Goal: Information Seeking & Learning: Learn about a topic

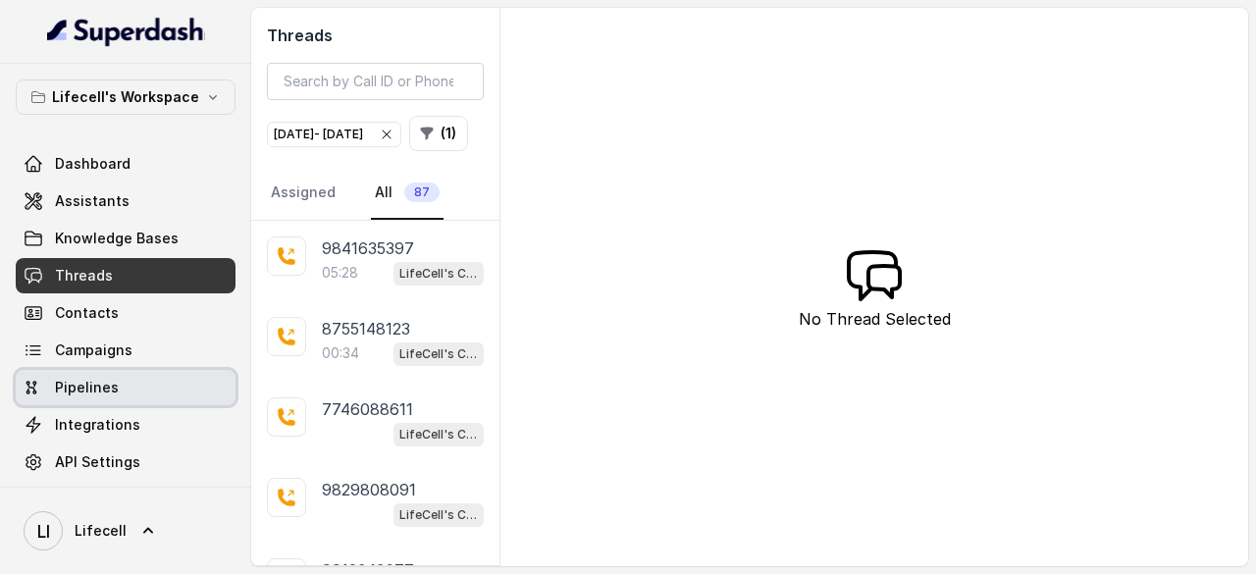
scroll to position [3732, 0]
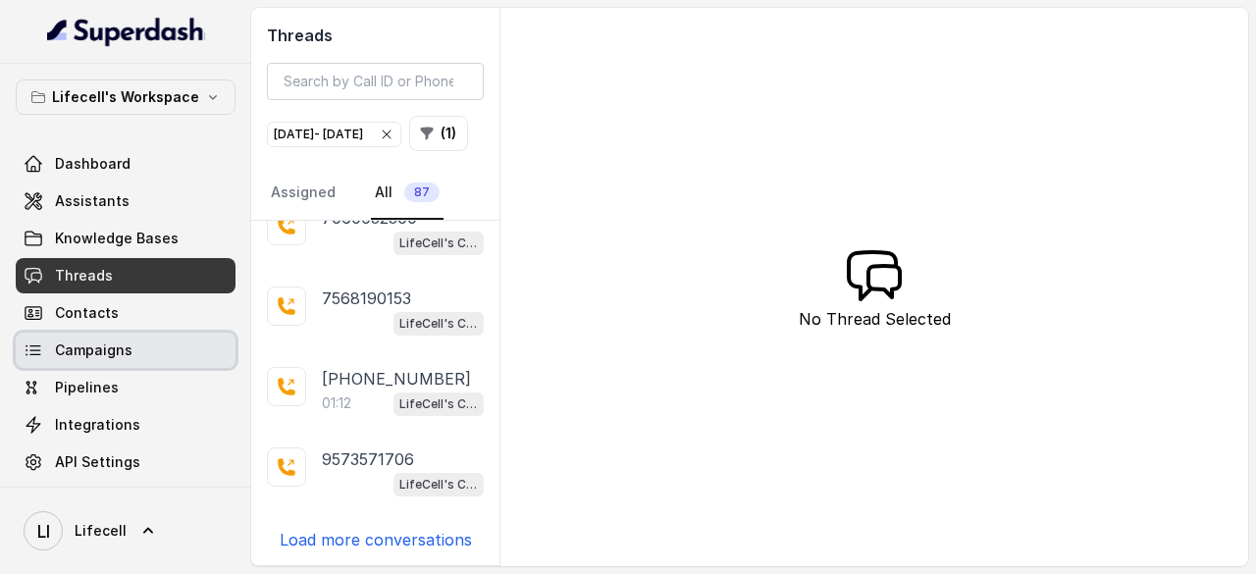
click at [102, 346] on span "Campaigns" at bounding box center [94, 351] width 78 height 20
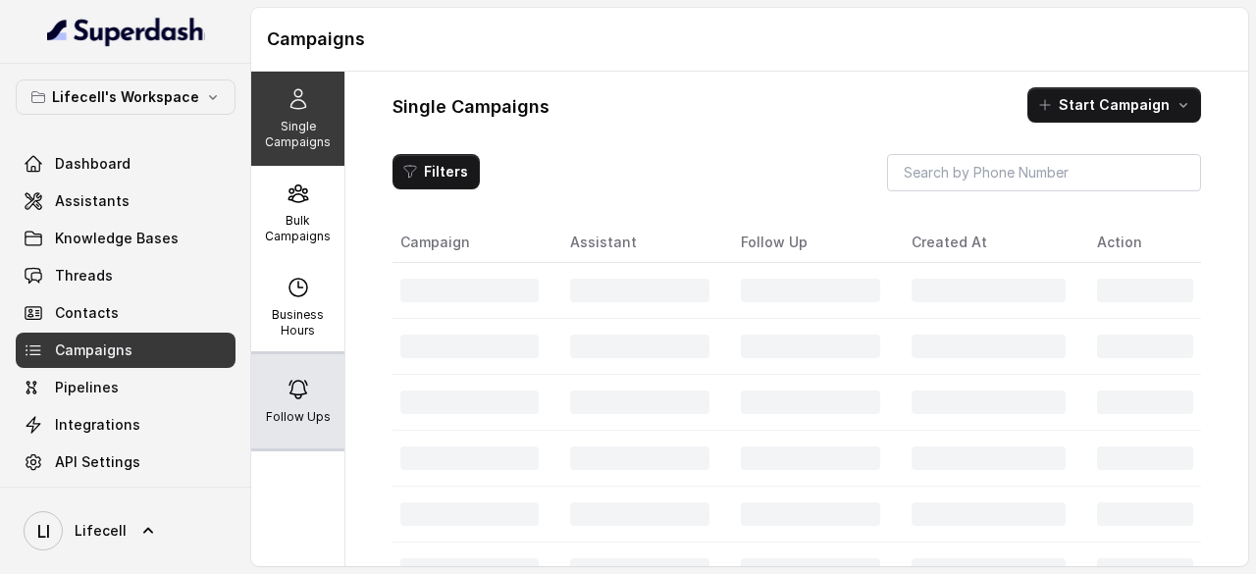
click at [287, 393] on icon at bounding box center [299, 390] width 24 height 24
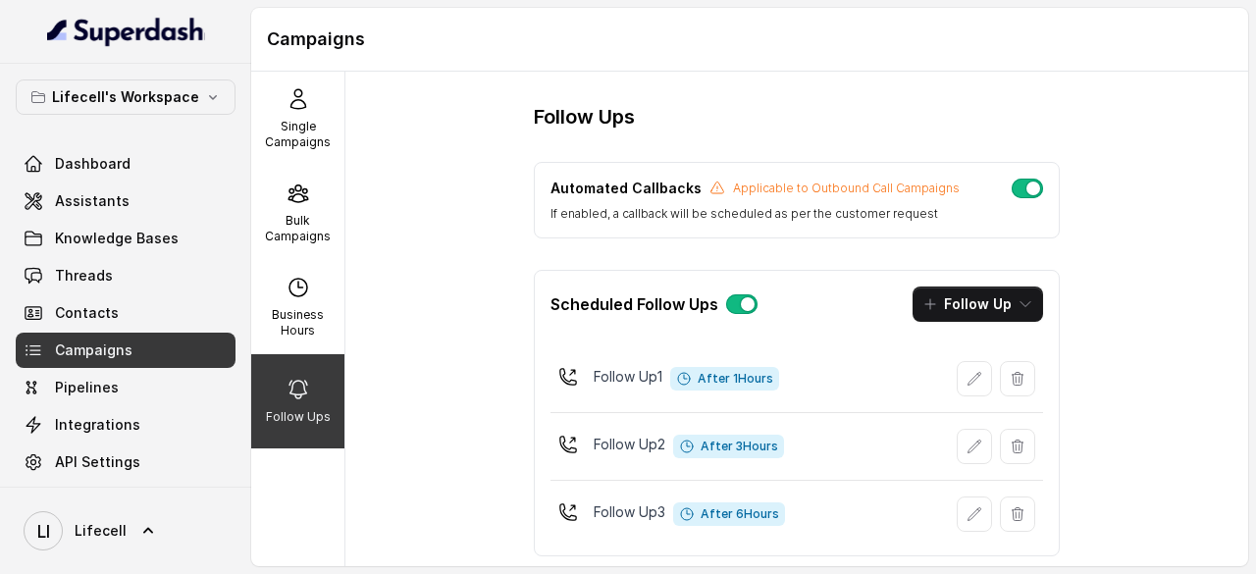
scroll to position [31, 0]
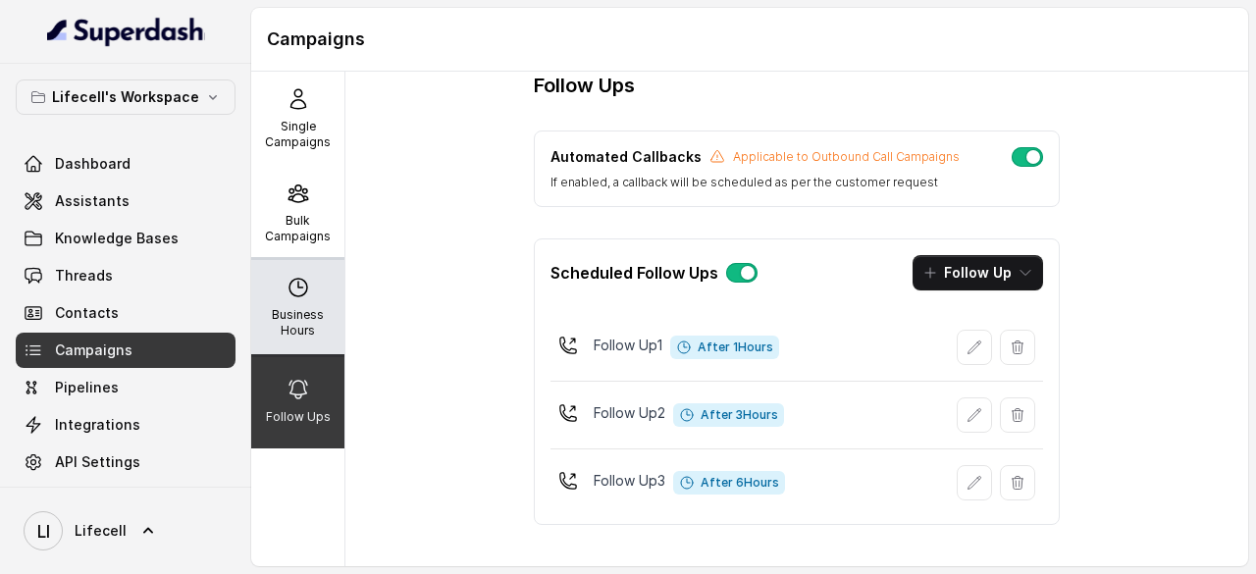
click at [299, 315] on p "Business Hours" at bounding box center [298, 322] width 78 height 31
select select "[GEOGRAPHIC_DATA]/[GEOGRAPHIC_DATA]"
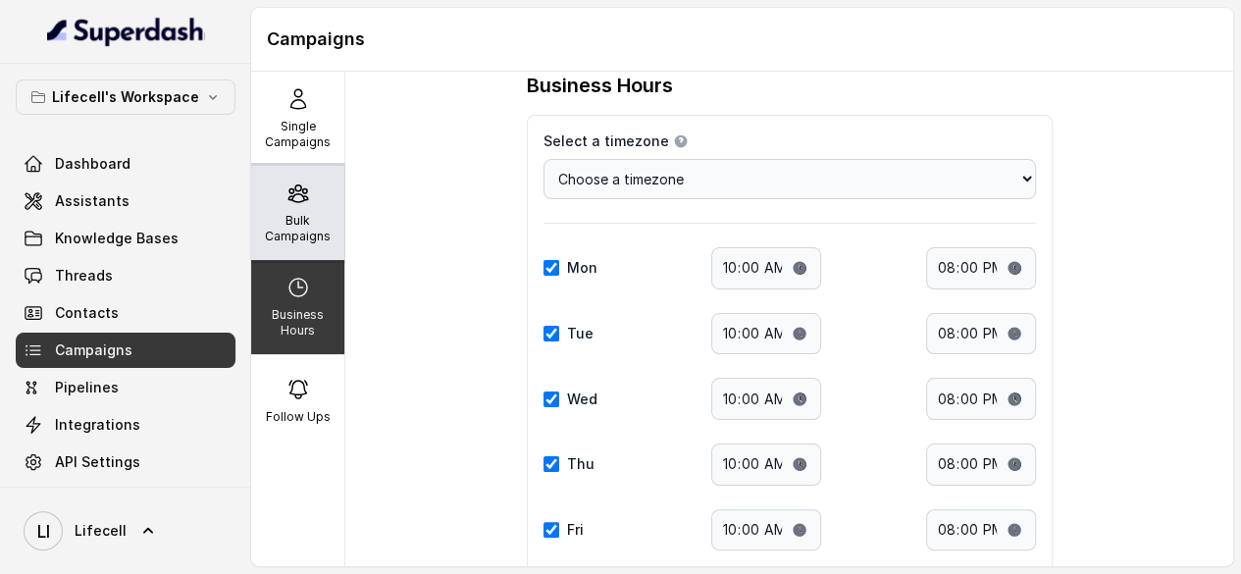
click at [302, 219] on p "Bulk Campaigns" at bounding box center [298, 228] width 78 height 31
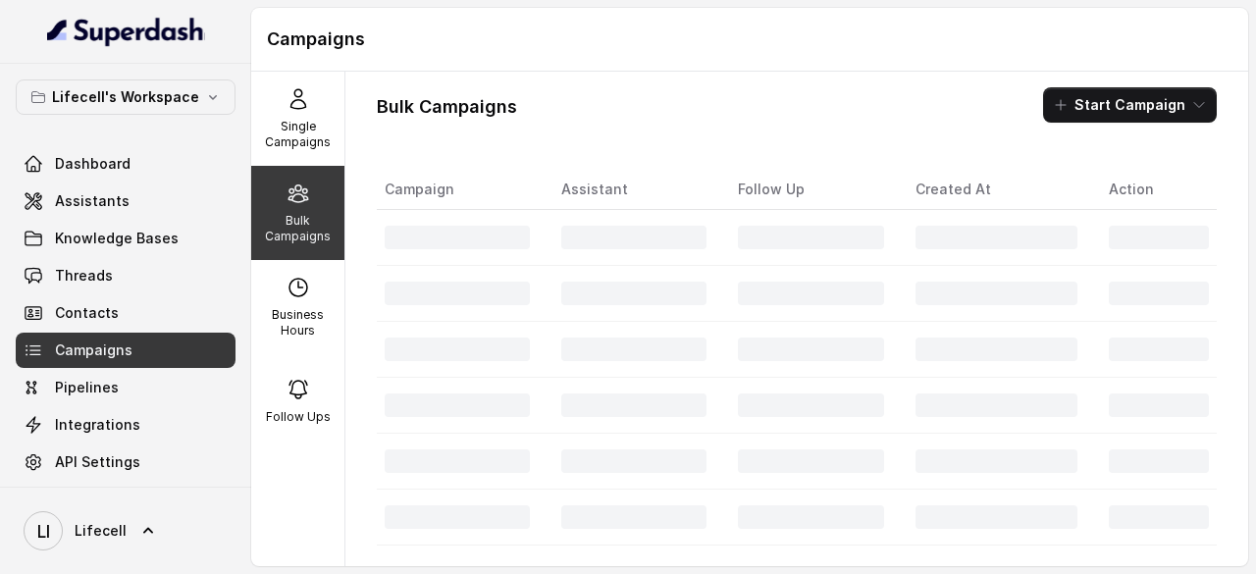
scroll to position [0, 0]
click at [308, 134] on p "Single Campaigns" at bounding box center [298, 134] width 78 height 31
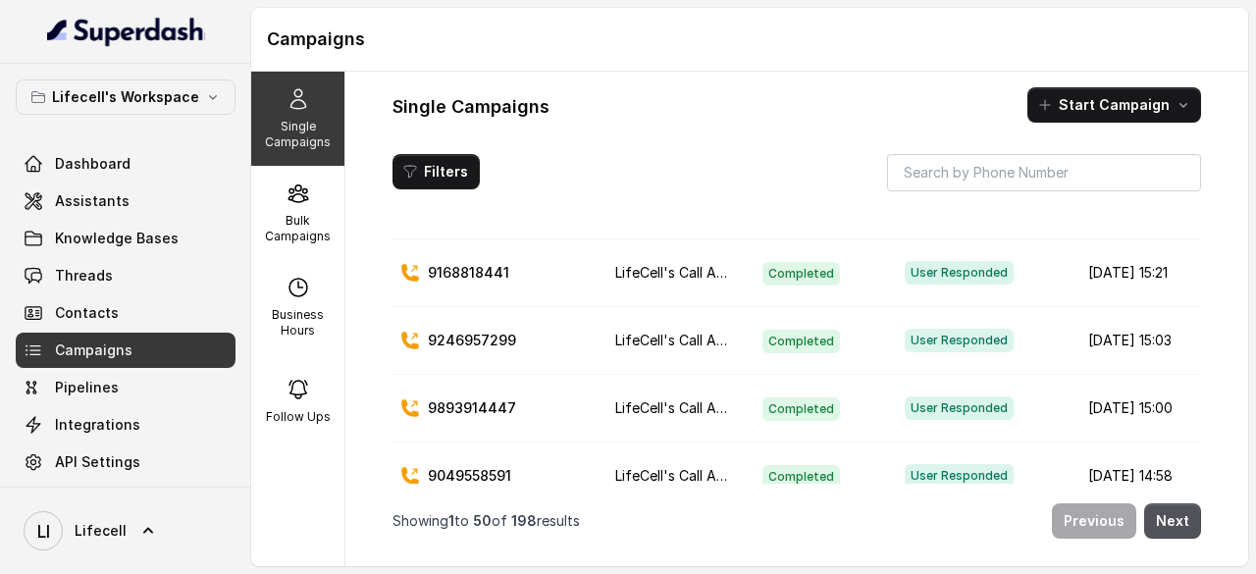
scroll to position [393, 0]
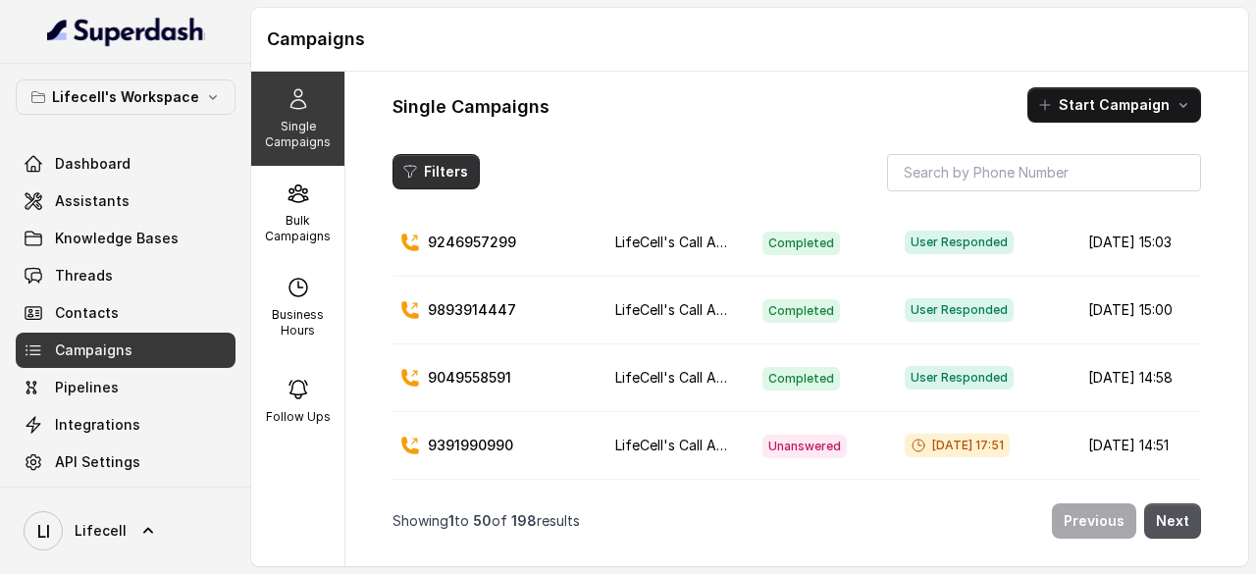
click at [457, 174] on button "Filters" at bounding box center [436, 171] width 87 height 35
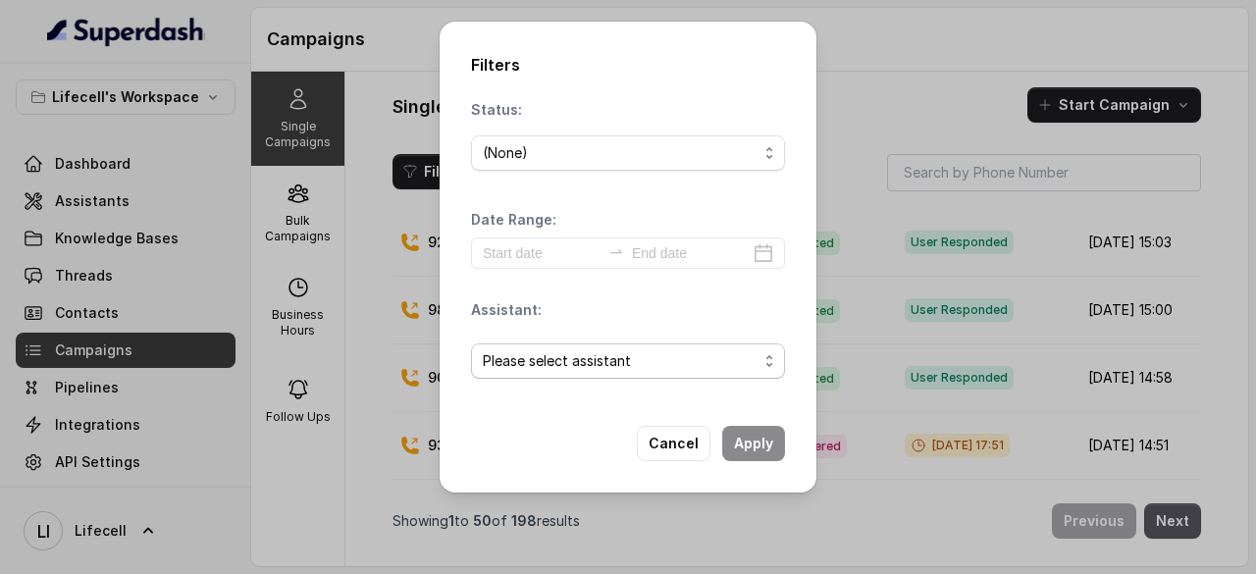
click at [603, 366] on span "Please select assistant" at bounding box center [620, 361] width 275 height 24
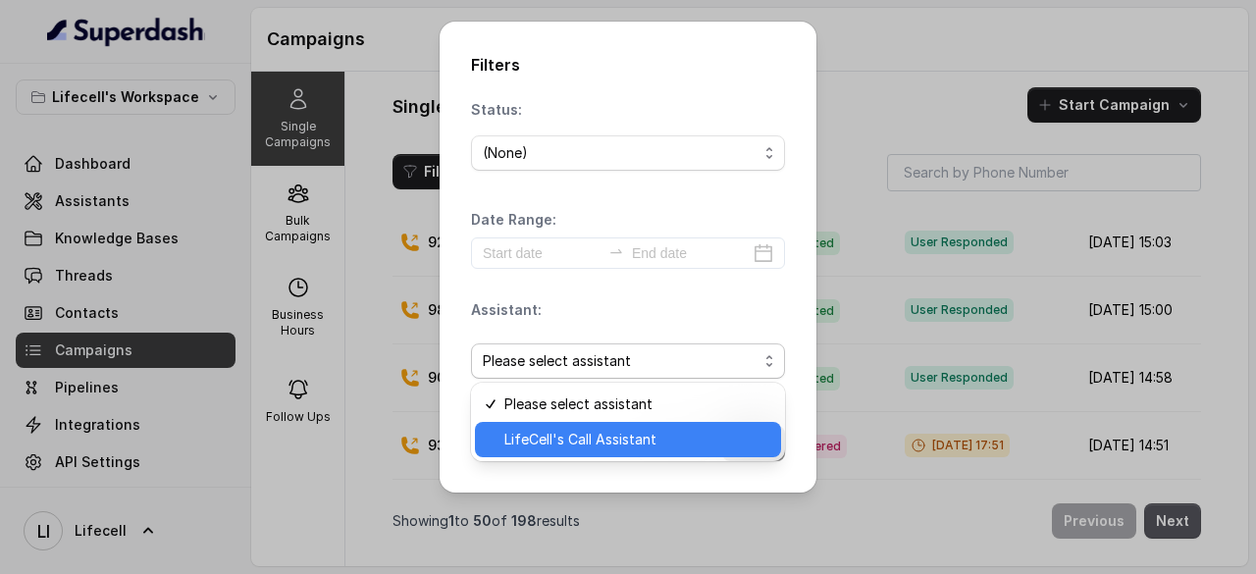
click at [598, 445] on span "LifeCell's Call Assistant" at bounding box center [636, 440] width 265 height 24
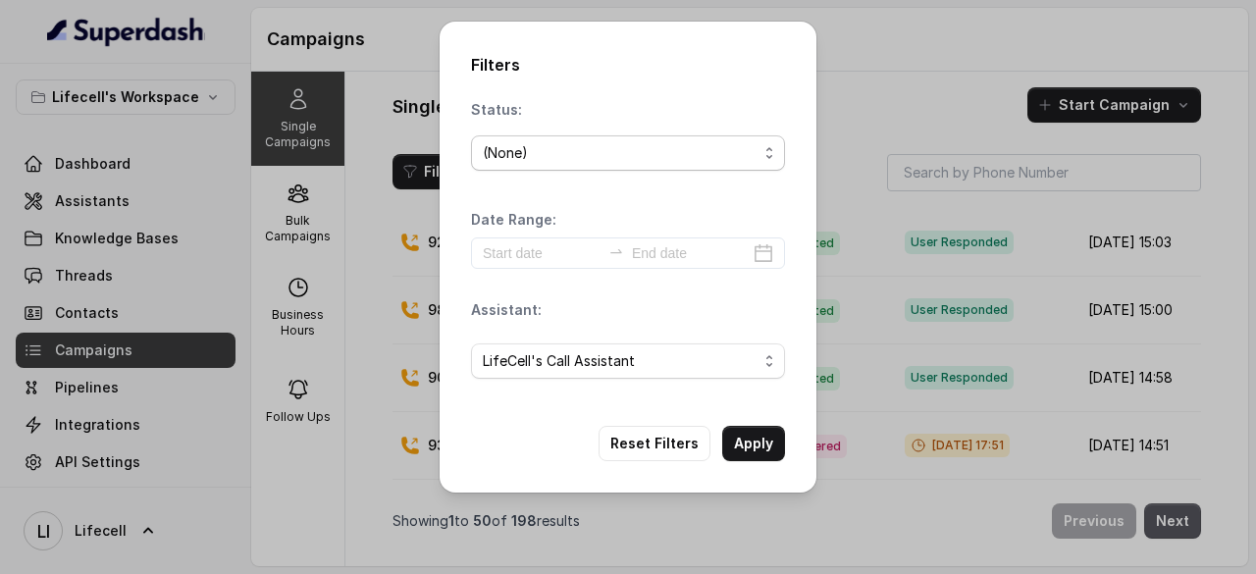
click at [534, 159] on div "(None)" at bounding box center [620, 153] width 275 height 24
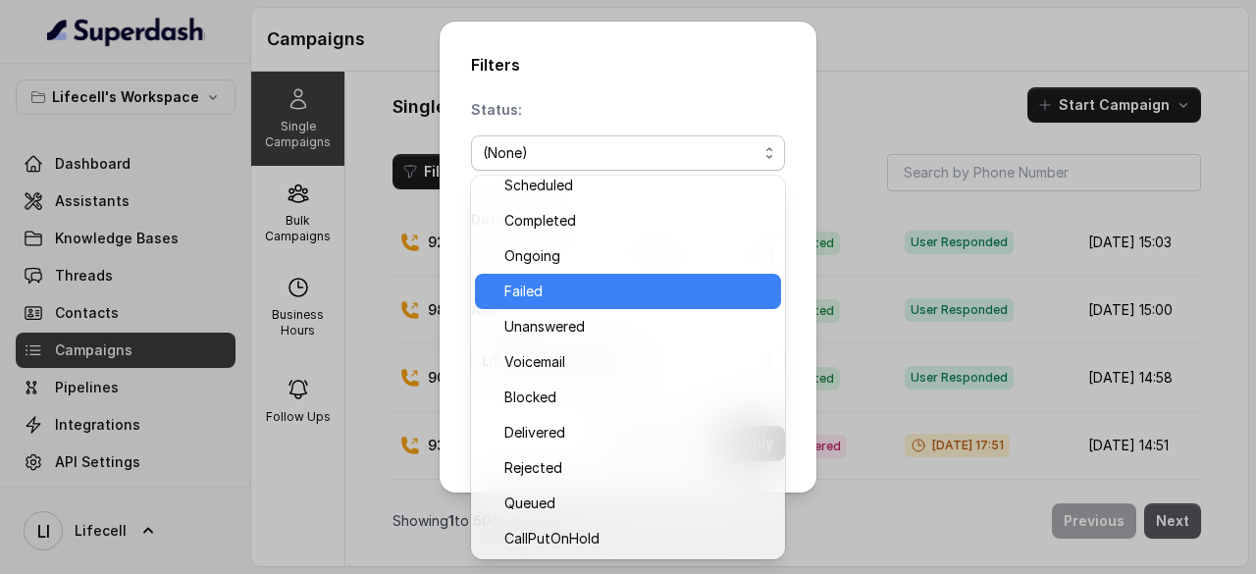
scroll to position [0, 0]
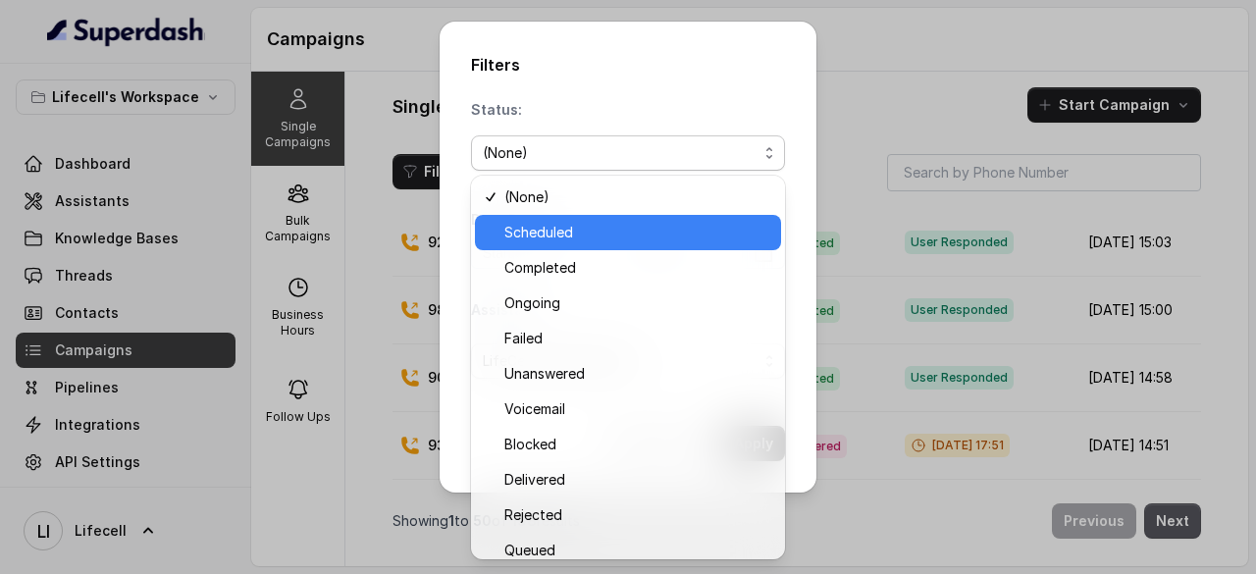
click at [565, 235] on span "Scheduled" at bounding box center [636, 233] width 265 height 24
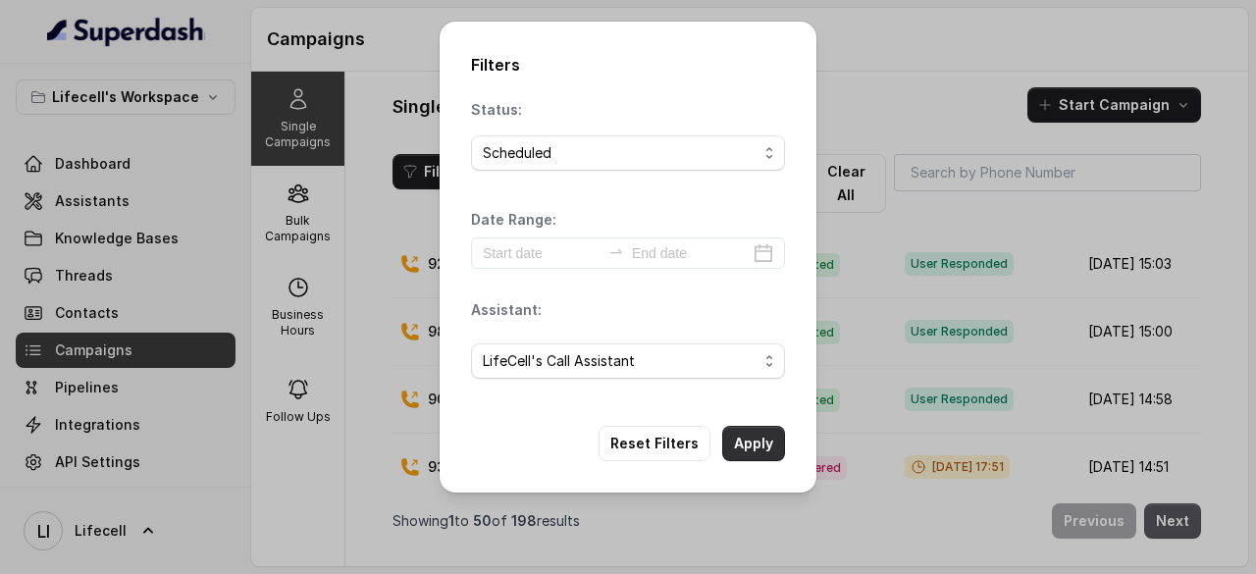
click at [757, 435] on button "Apply" at bounding box center [753, 443] width 63 height 35
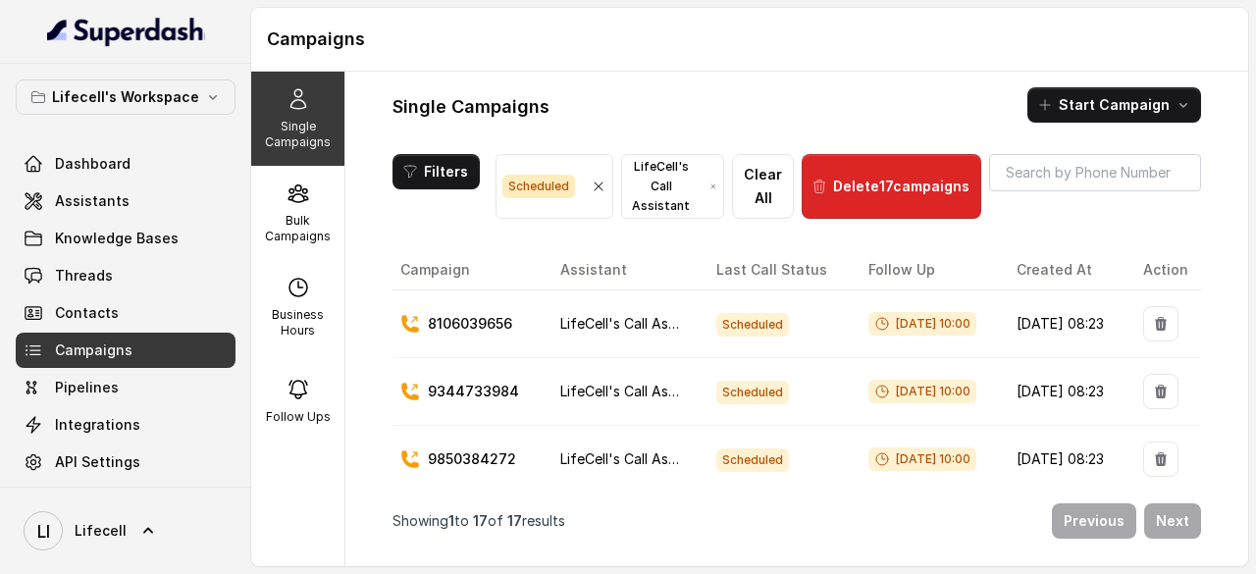
click at [598, 185] on icon "button" at bounding box center [599, 187] width 16 height 16
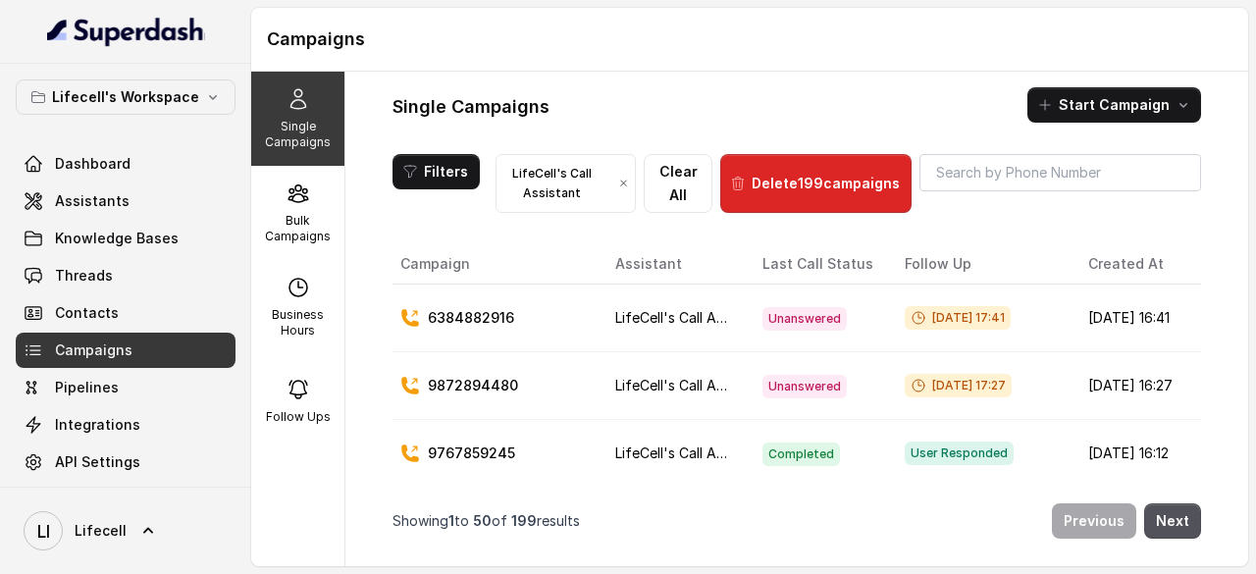
click at [629, 180] on icon "button" at bounding box center [623, 184] width 11 height 16
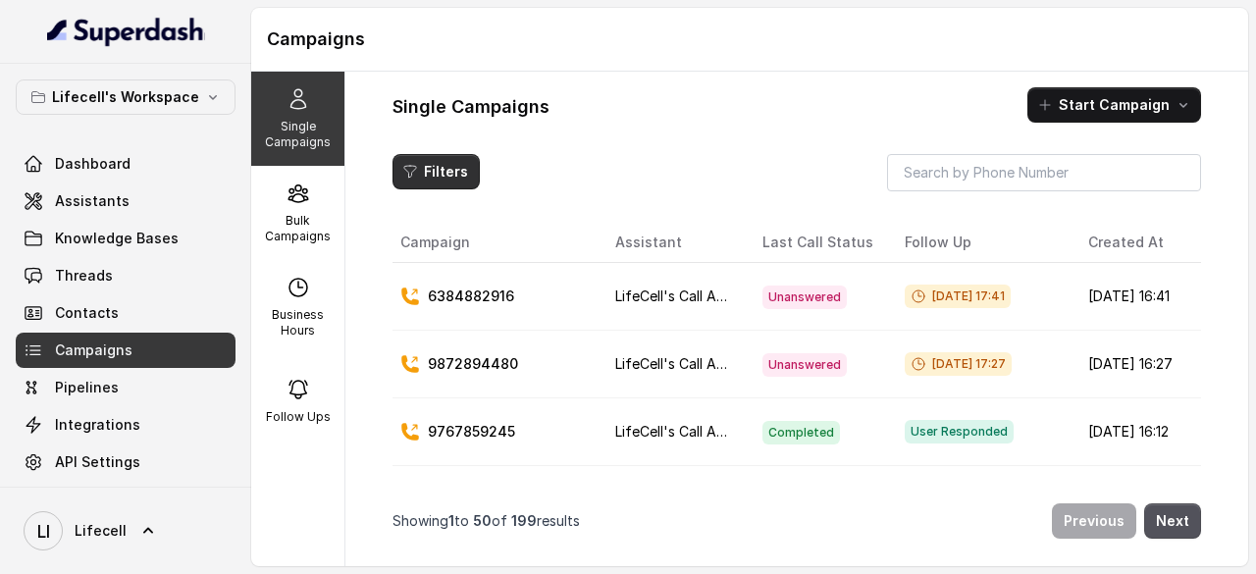
click at [449, 166] on button "Filters" at bounding box center [436, 171] width 87 height 35
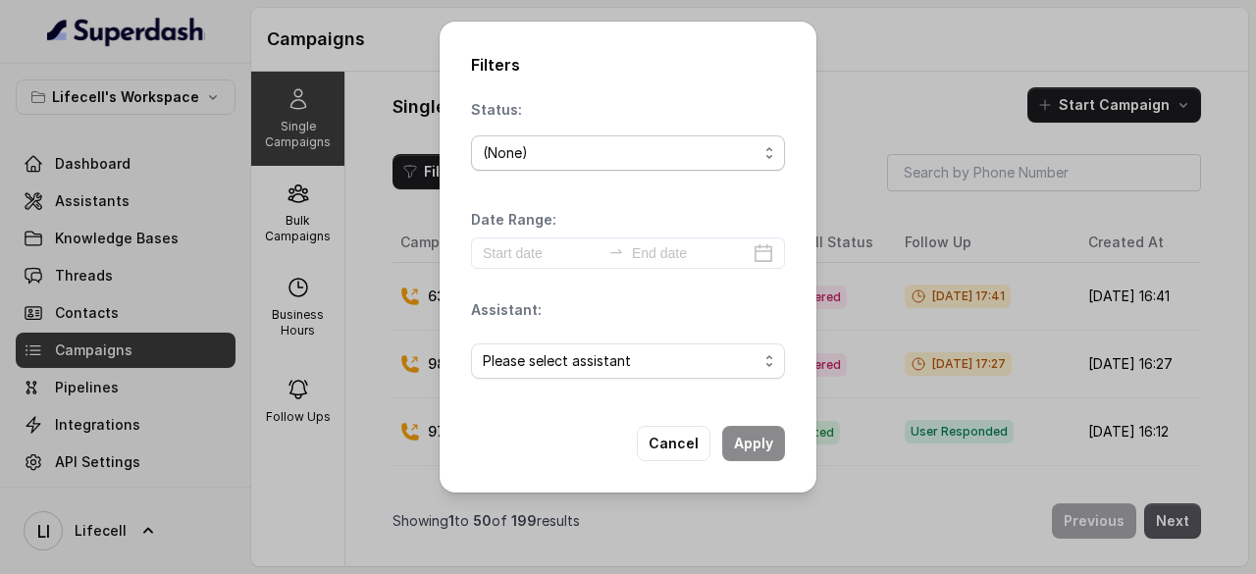
click at [599, 155] on div "(None)" at bounding box center [620, 153] width 275 height 24
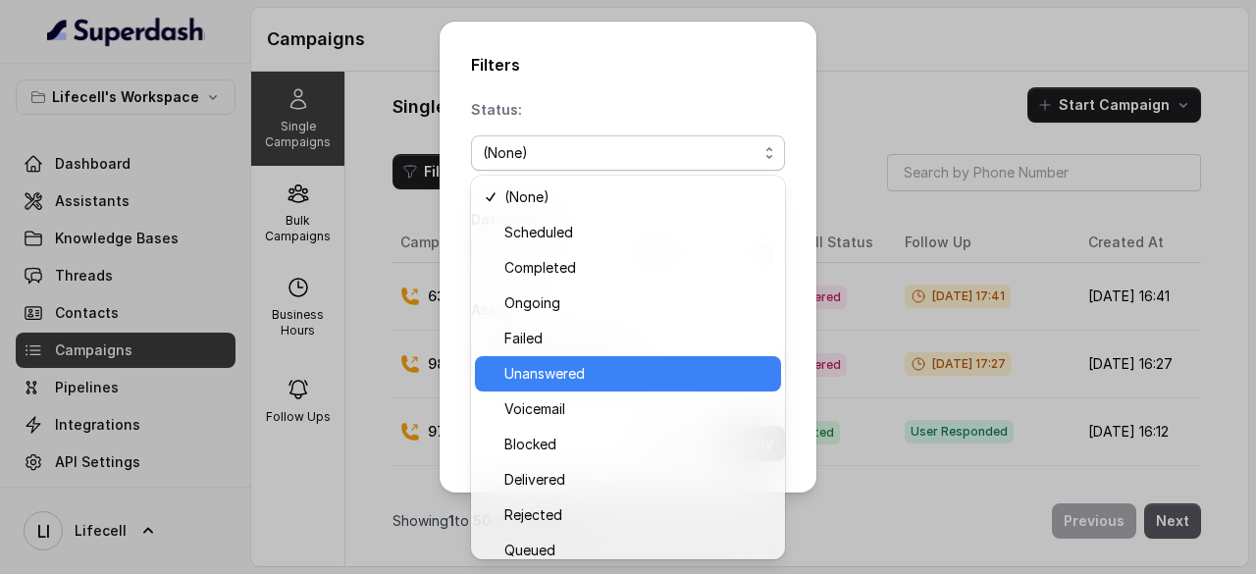
click at [590, 375] on span "Unanswered" at bounding box center [636, 374] width 265 height 24
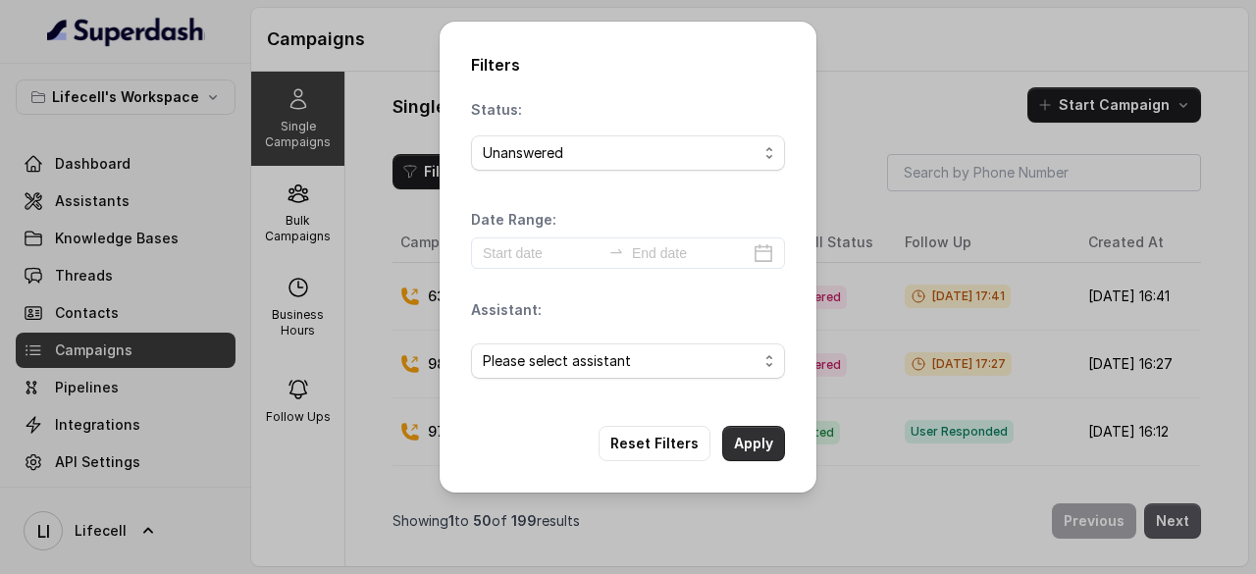
click at [755, 448] on button "Apply" at bounding box center [753, 443] width 63 height 35
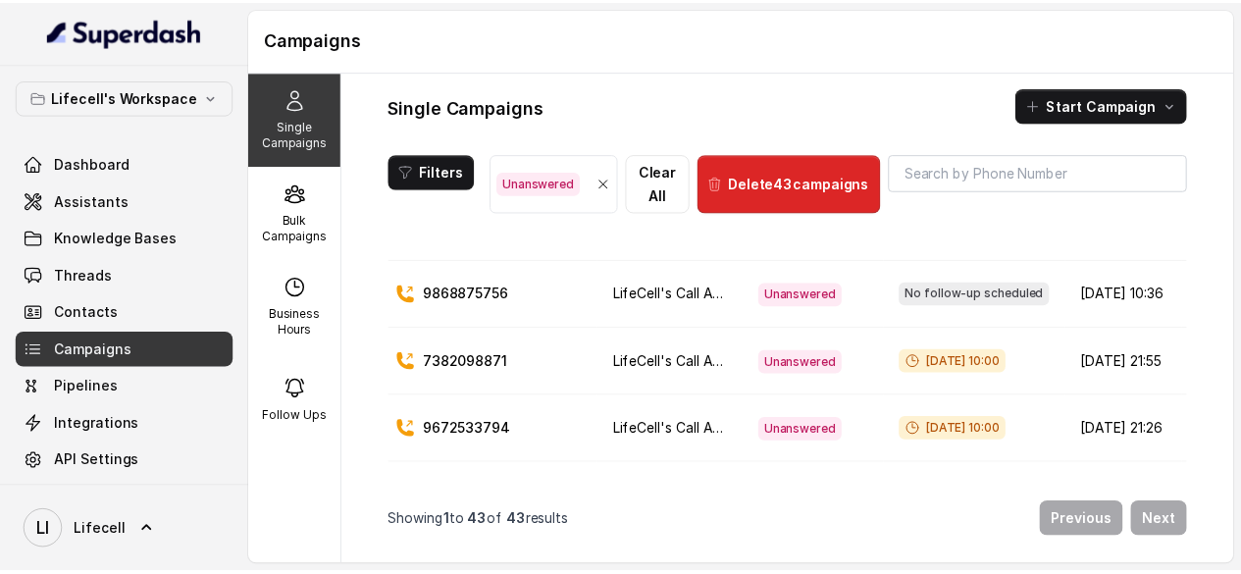
scroll to position [98, 0]
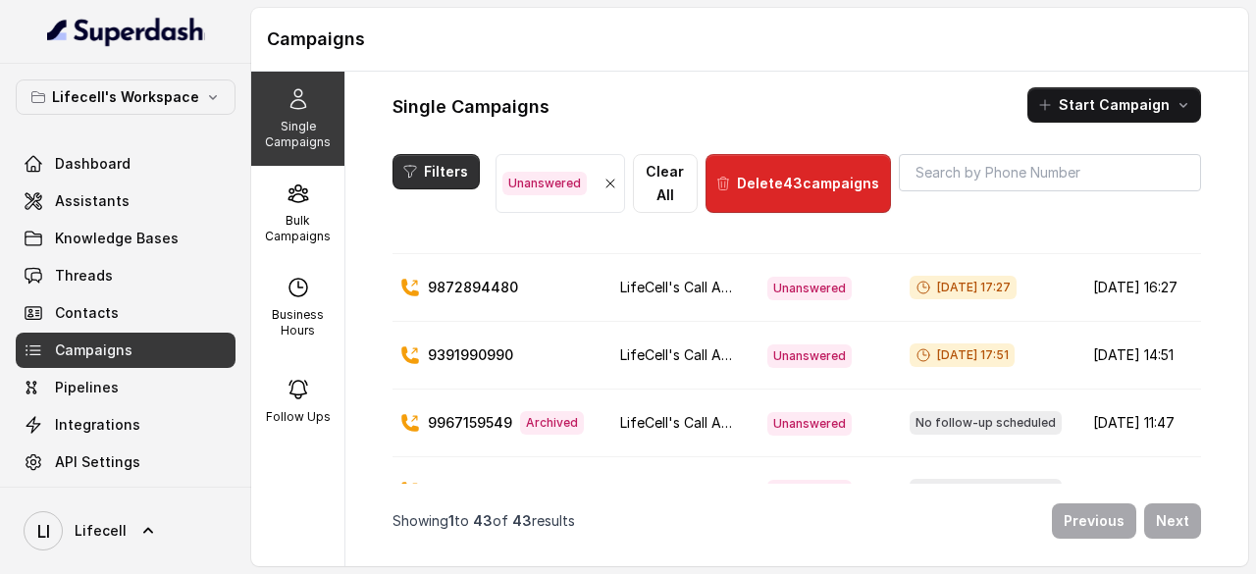
click at [444, 171] on button "Filters" at bounding box center [436, 171] width 87 height 35
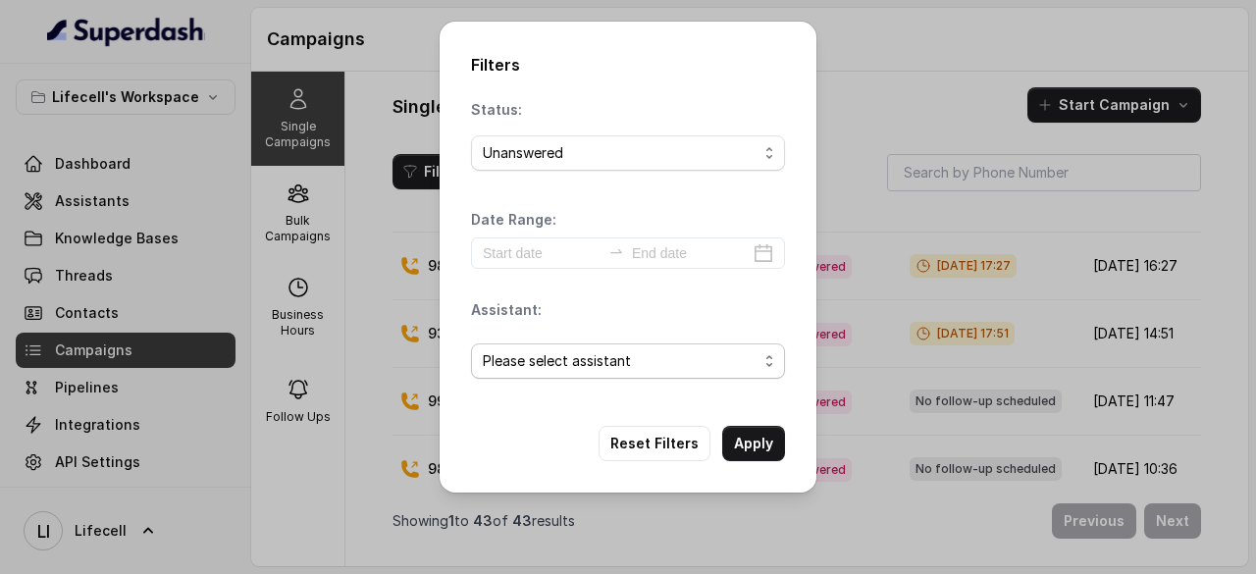
click at [652, 358] on span "Please select assistant" at bounding box center [620, 361] width 275 height 24
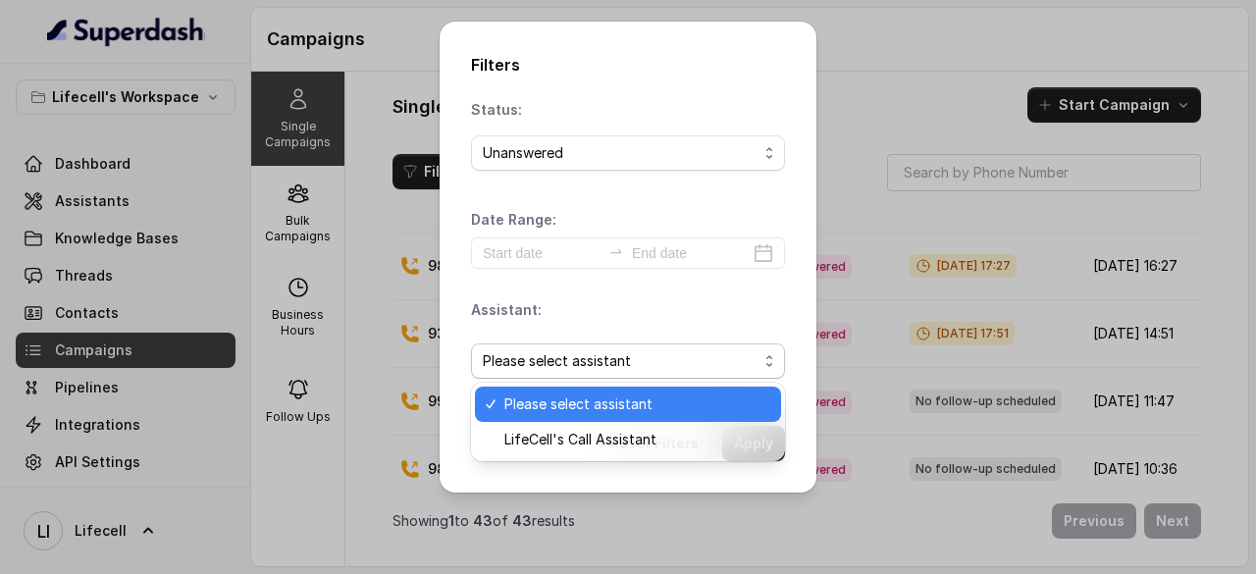
click at [559, 138] on div "Status: Unanswered Date Range: Assistant: Please select assistant" at bounding box center [628, 247] width 314 height 294
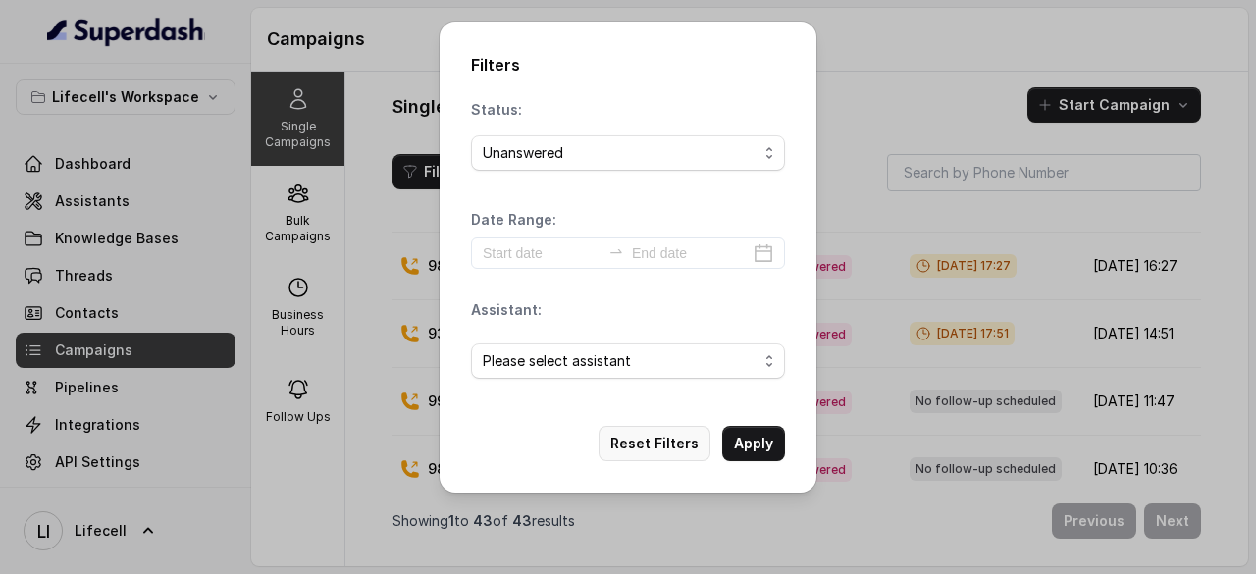
click at [665, 443] on button "Reset Filters" at bounding box center [655, 443] width 112 height 35
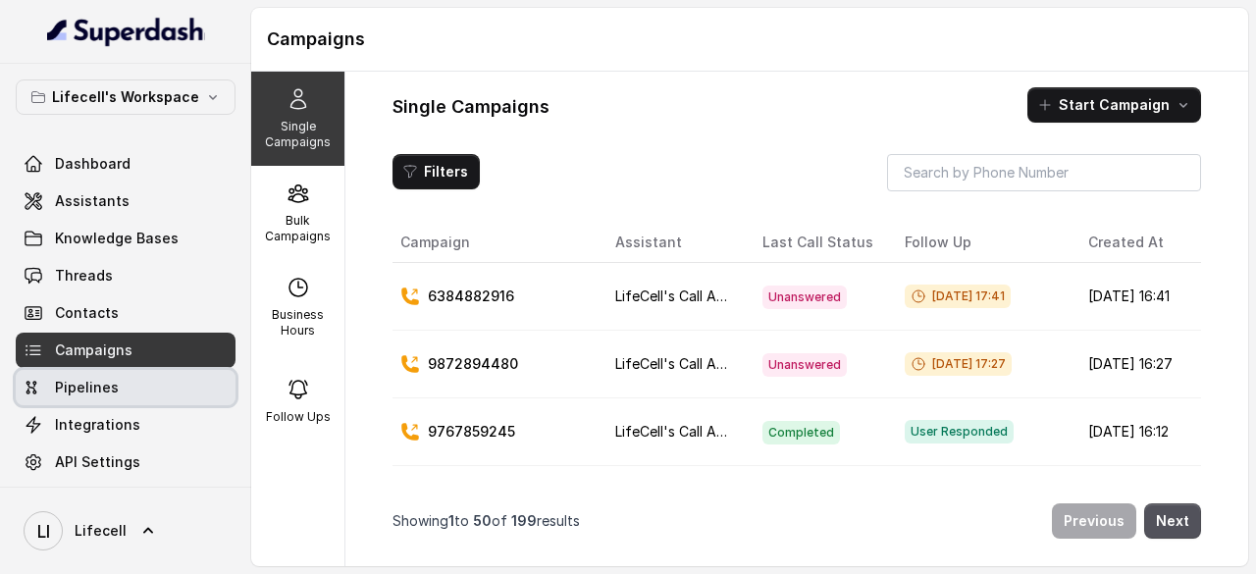
click at [51, 382] on link "Pipelines" at bounding box center [126, 387] width 220 height 35
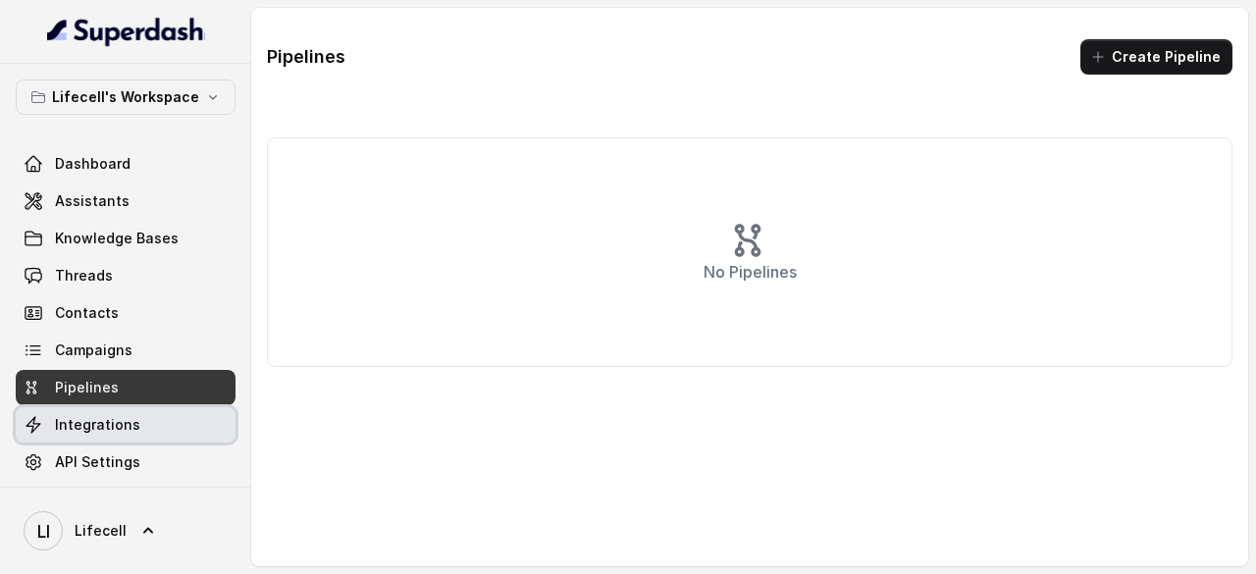
click at [113, 428] on span "Integrations" at bounding box center [97, 425] width 85 height 20
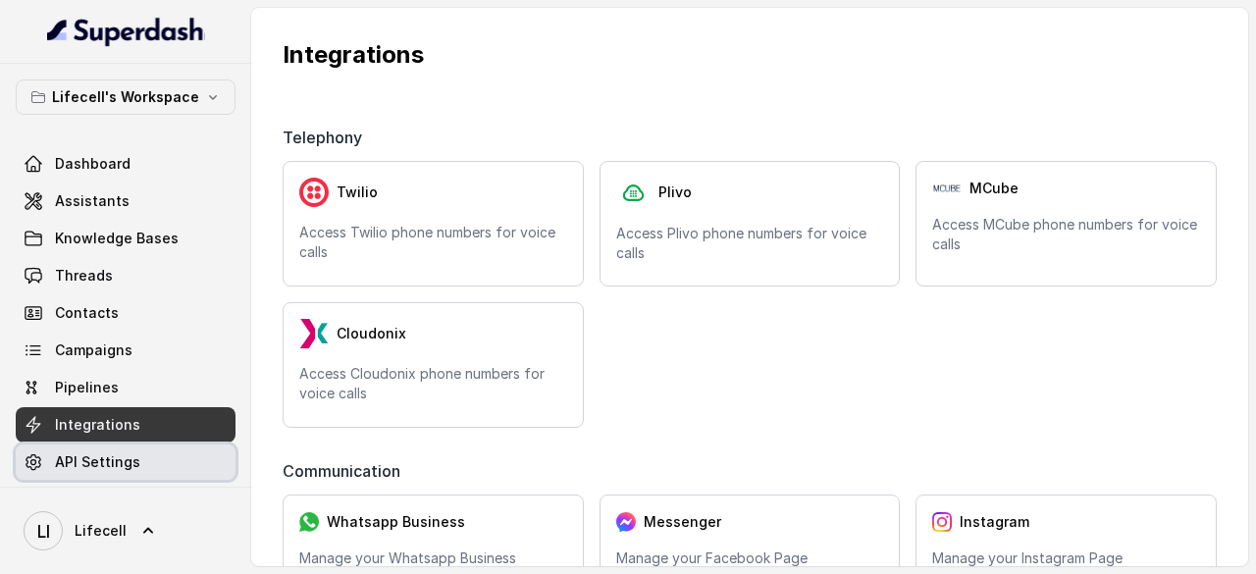
click at [65, 463] on span "API Settings" at bounding box center [97, 462] width 85 height 20
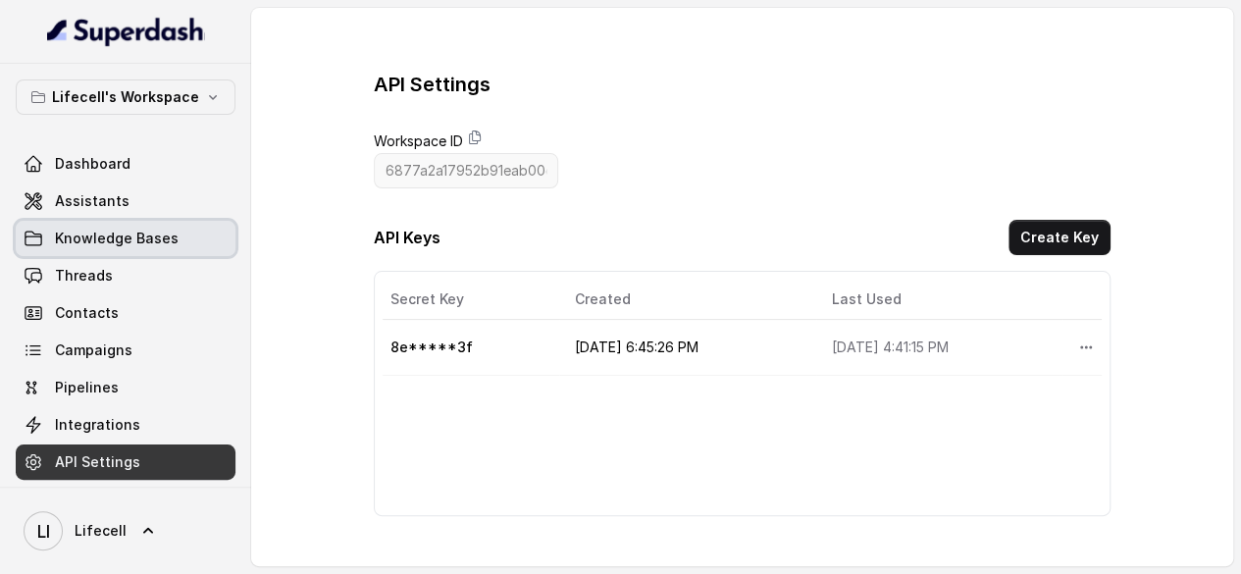
click at [99, 232] on span "Knowledge Bases" at bounding box center [117, 239] width 124 height 20
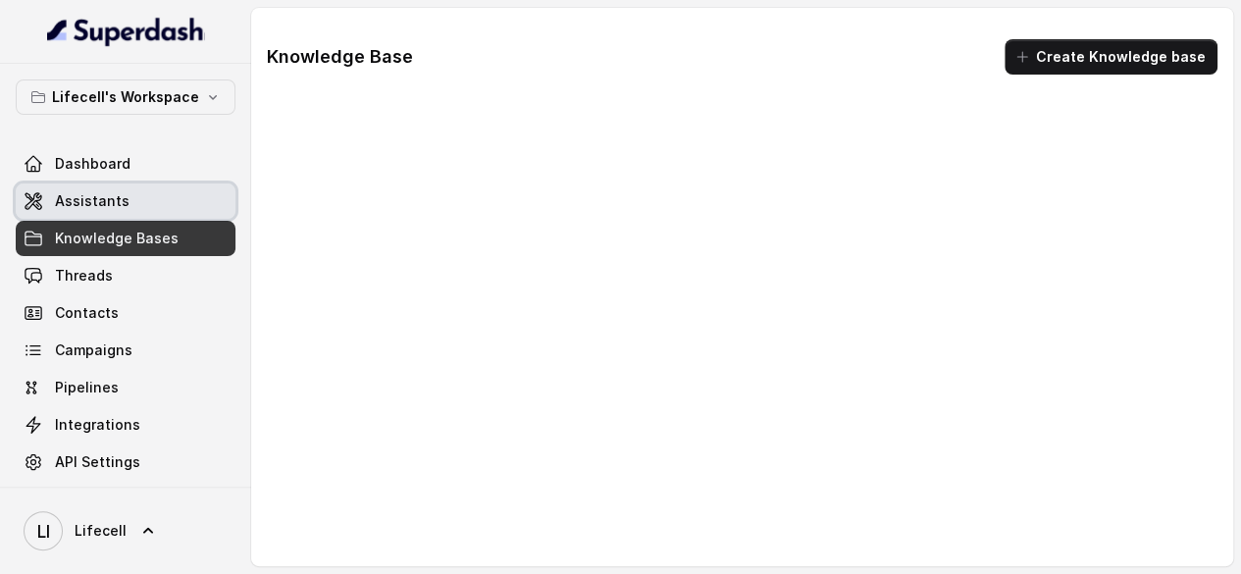
click at [101, 199] on span "Assistants" at bounding box center [92, 201] width 75 height 20
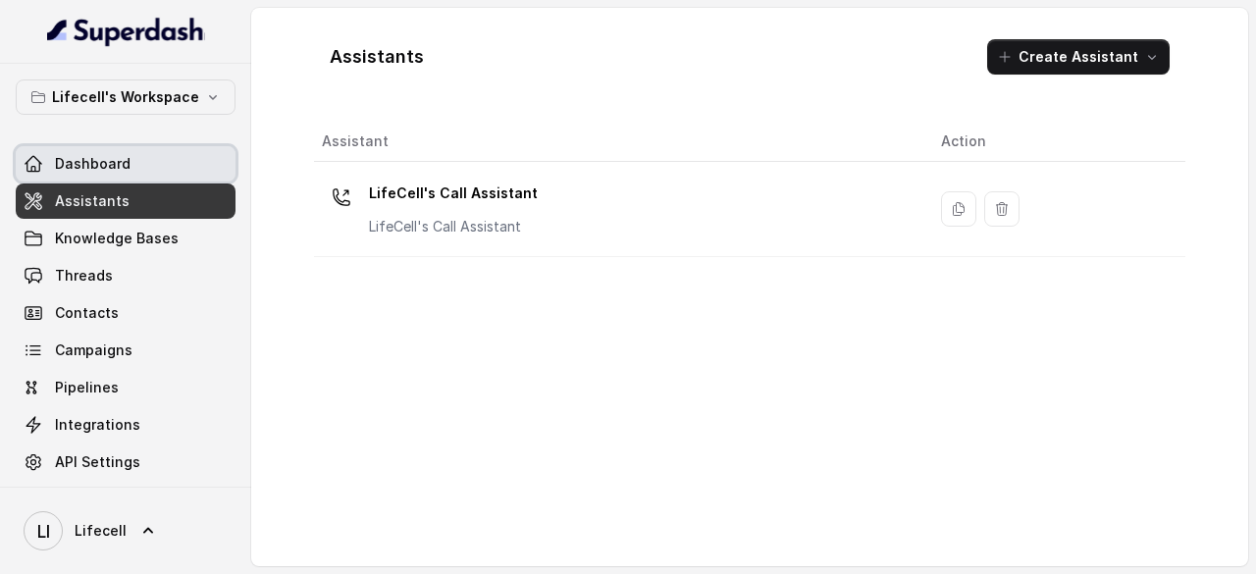
click at [96, 155] on span "Dashboard" at bounding box center [93, 164] width 76 height 20
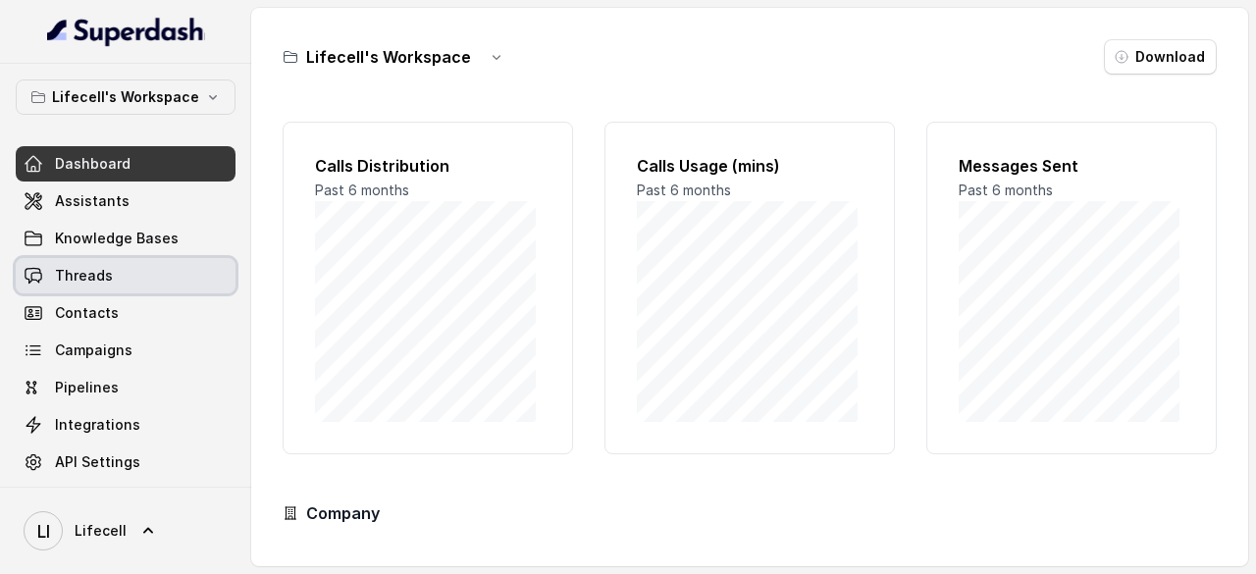
click at [86, 279] on span "Threads" at bounding box center [84, 276] width 58 height 20
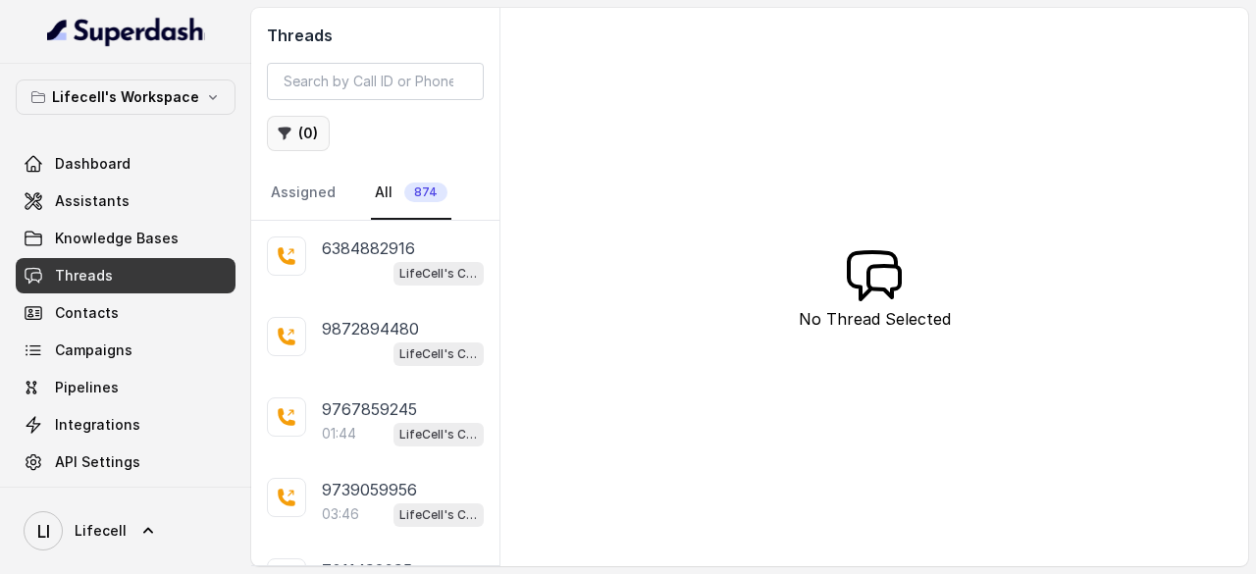
click at [294, 129] on button "( 0 )" at bounding box center [298, 133] width 63 height 35
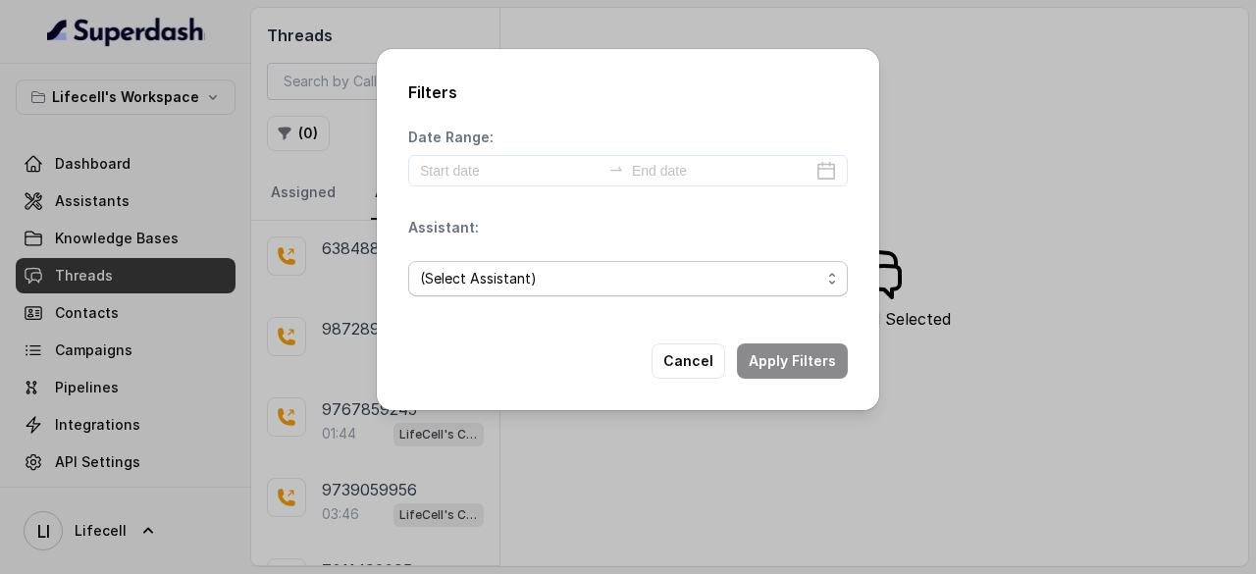
click at [505, 284] on span "(Select Assistant)" at bounding box center [620, 279] width 400 height 24
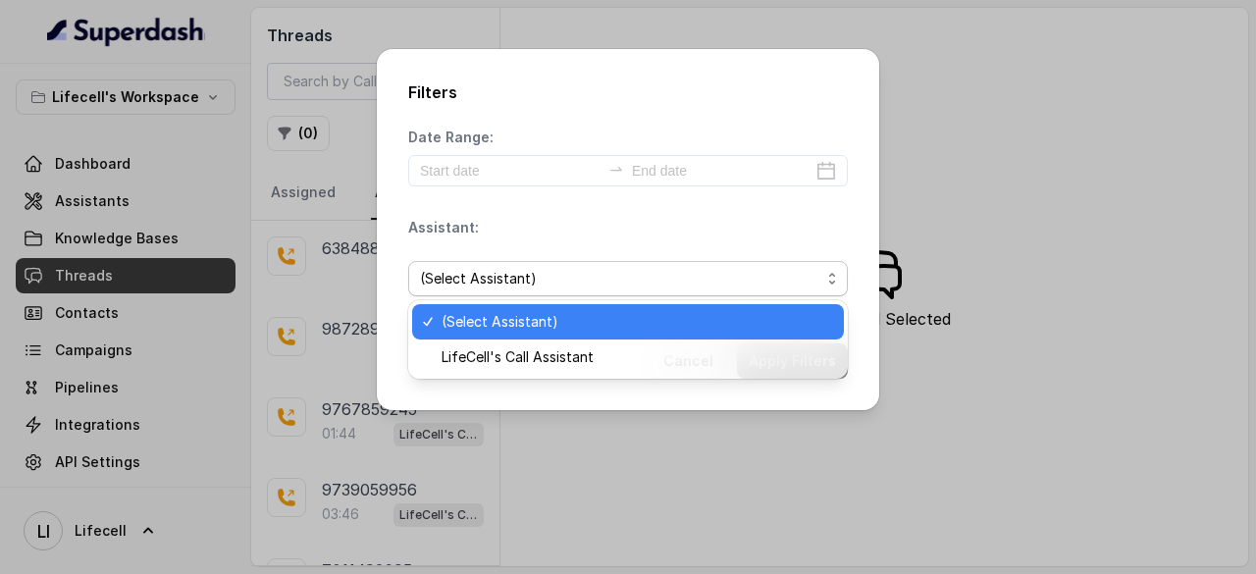
click at [548, 243] on div "Assistant: (Select Assistant)" at bounding box center [628, 265] width 440 height 94
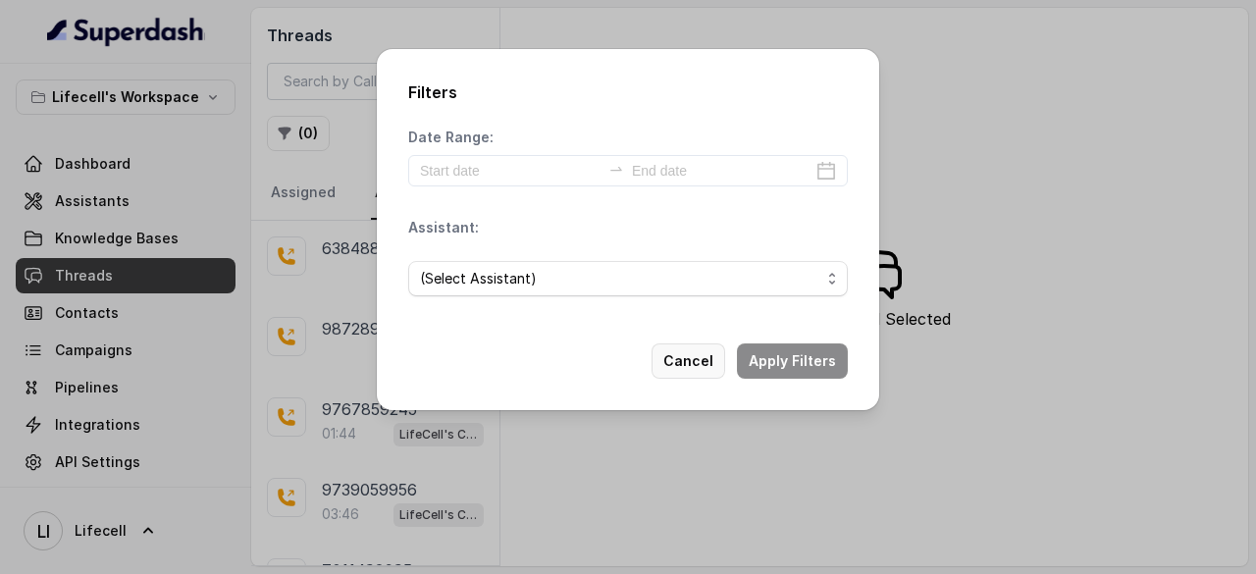
click at [679, 360] on button "Cancel" at bounding box center [689, 360] width 74 height 35
